Goal: Information Seeking & Learning: Learn about a topic

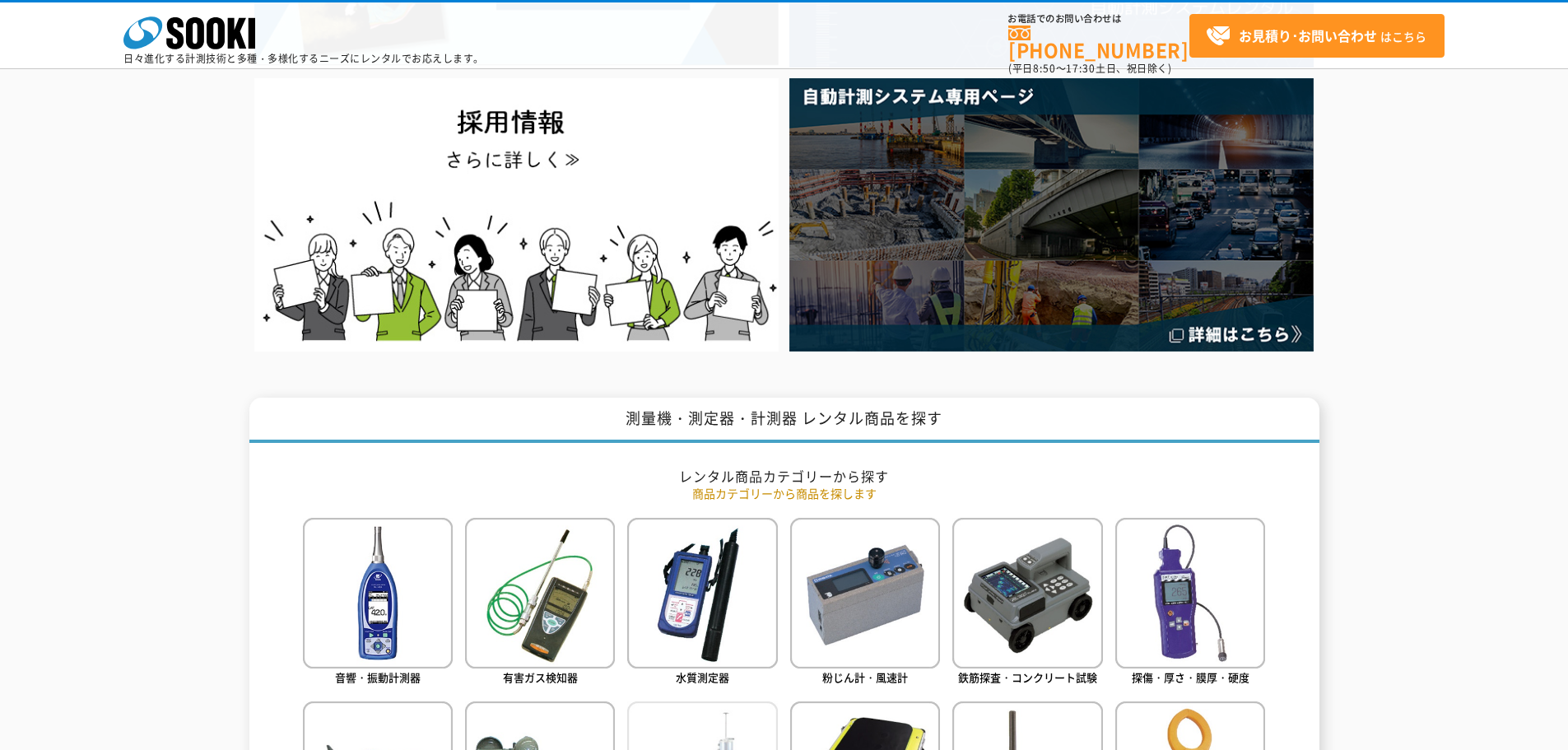
scroll to position [411, 0]
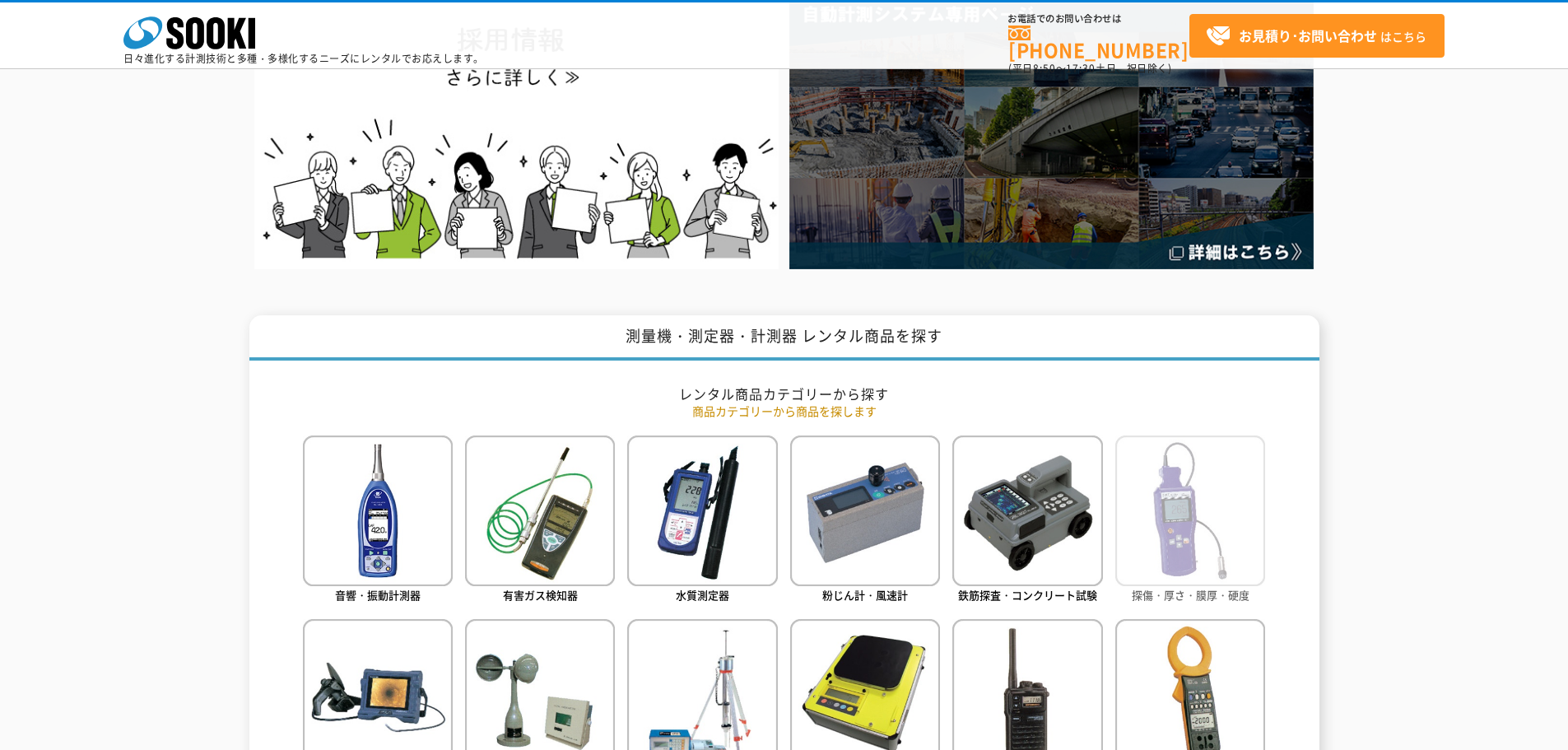
click at [1186, 525] on img at bounding box center [1190, 511] width 149 height 149
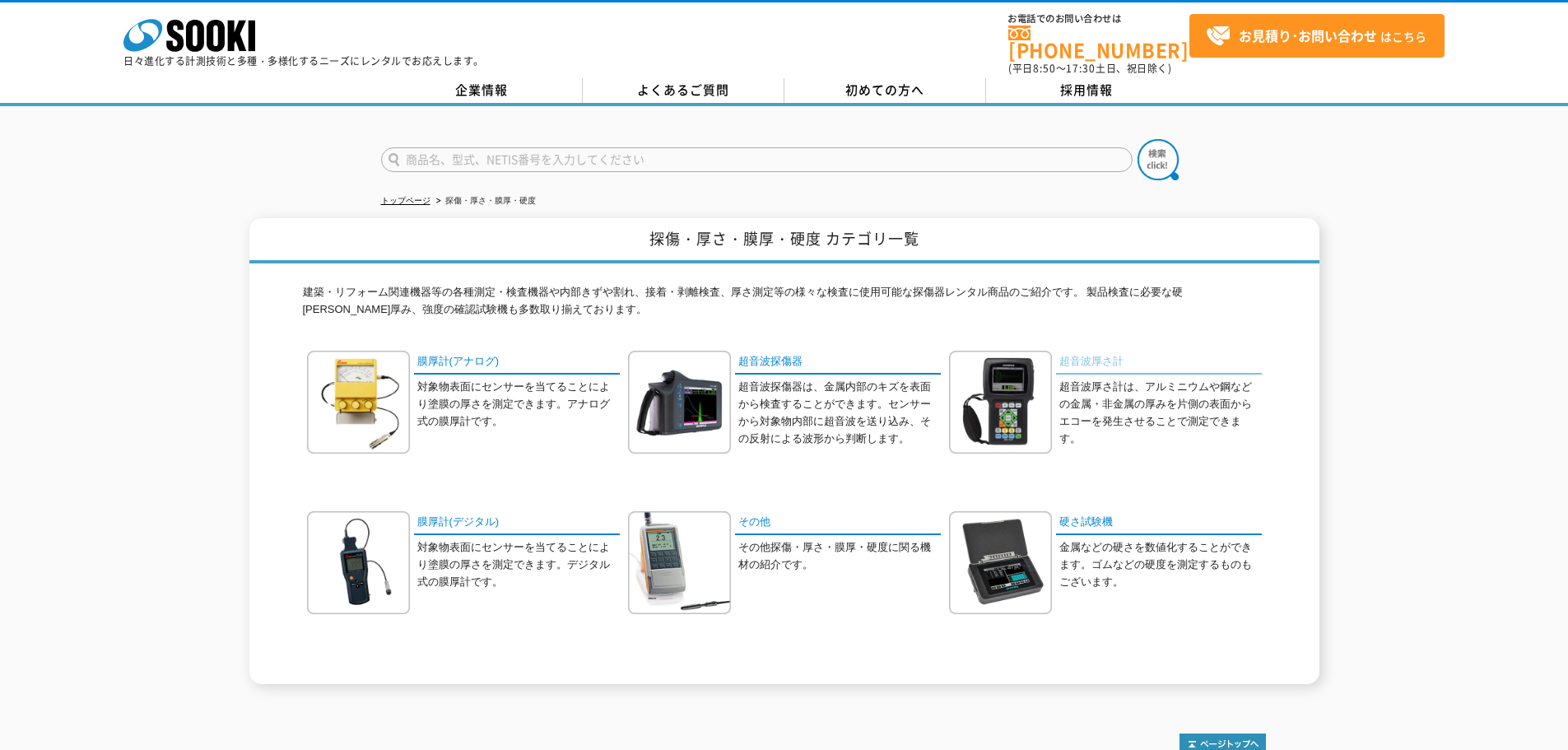
click at [1076, 354] on link "超音波厚さ計" at bounding box center [1158, 362] width 206 height 24
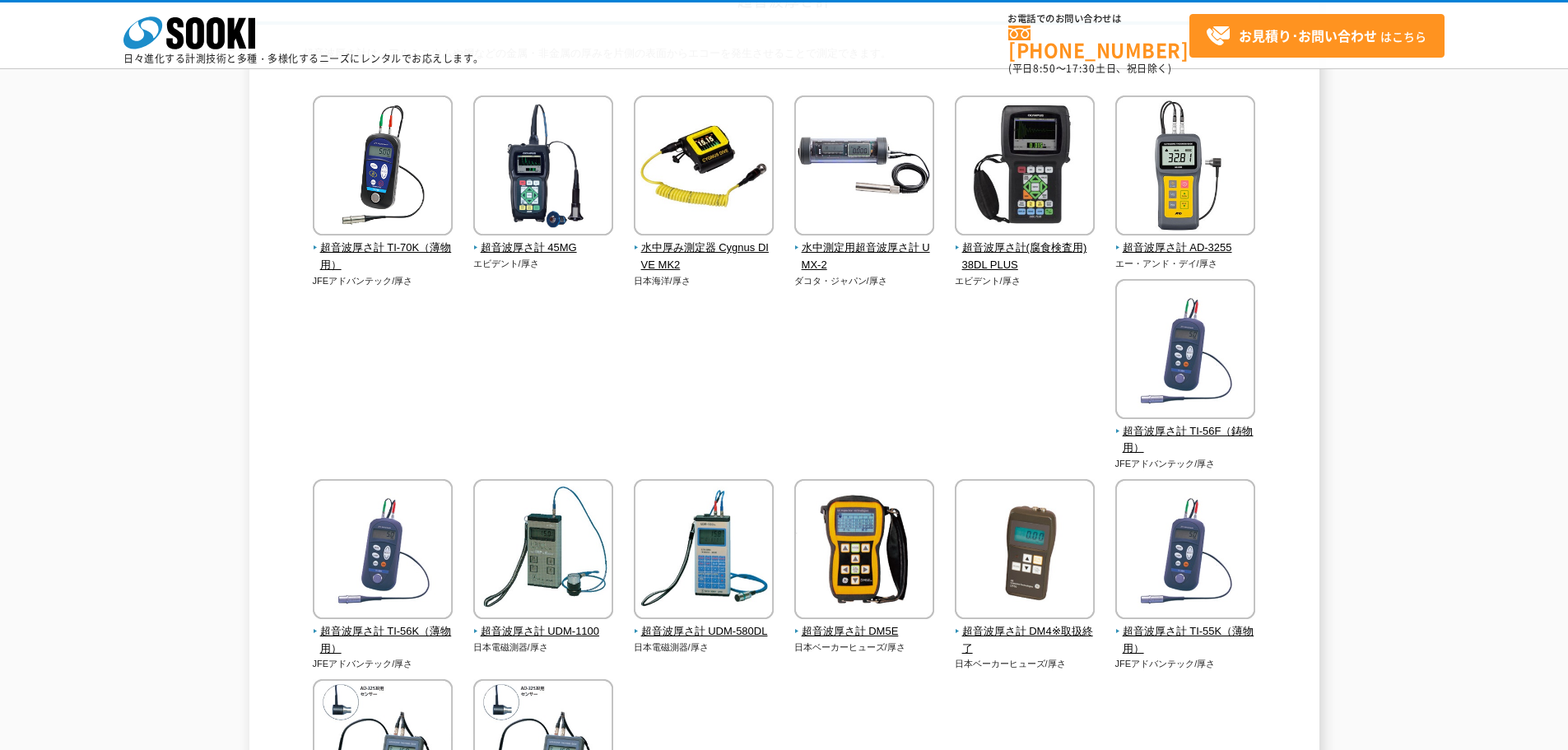
scroll to position [82, 0]
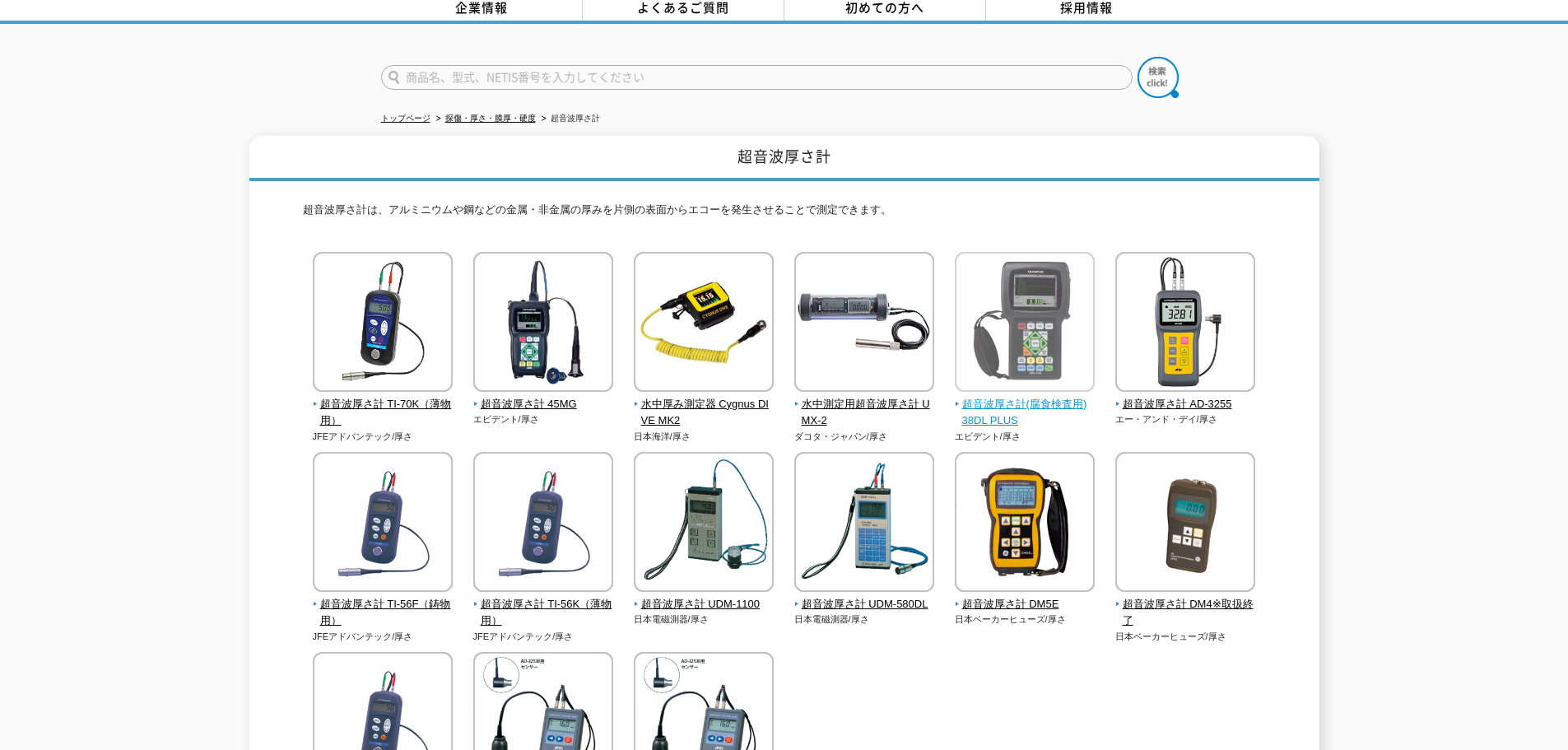
click at [995, 274] on img at bounding box center [1024, 324] width 140 height 144
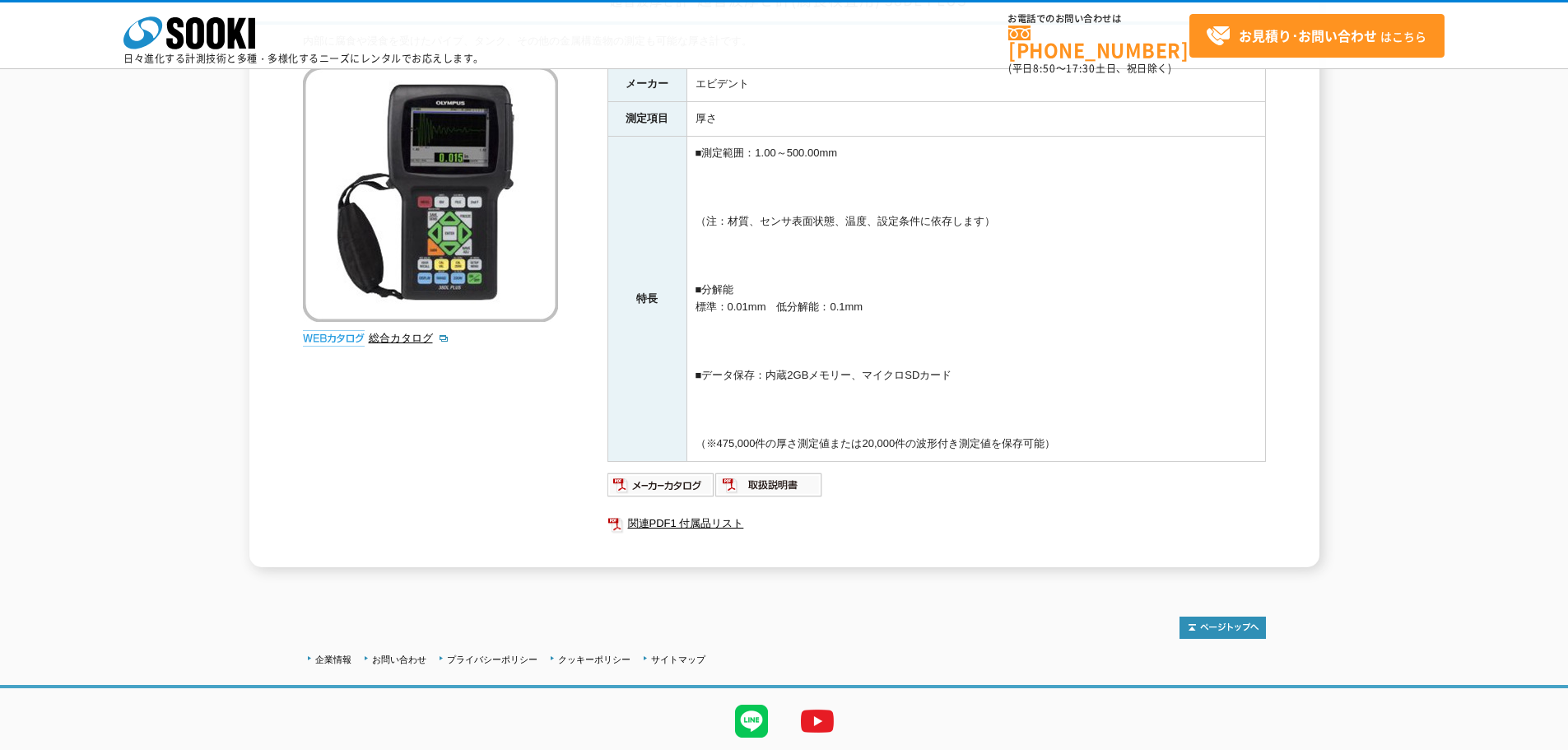
scroll to position [165, 0]
click at [335, 340] on img at bounding box center [333, 337] width 62 height 16
click at [672, 520] on link "関連PDF1 付属品リスト" at bounding box center [936, 522] width 658 height 22
click at [411, 340] on link "総合カタログ" at bounding box center [410, 337] width 81 height 13
